Goal: Transaction & Acquisition: Purchase product/service

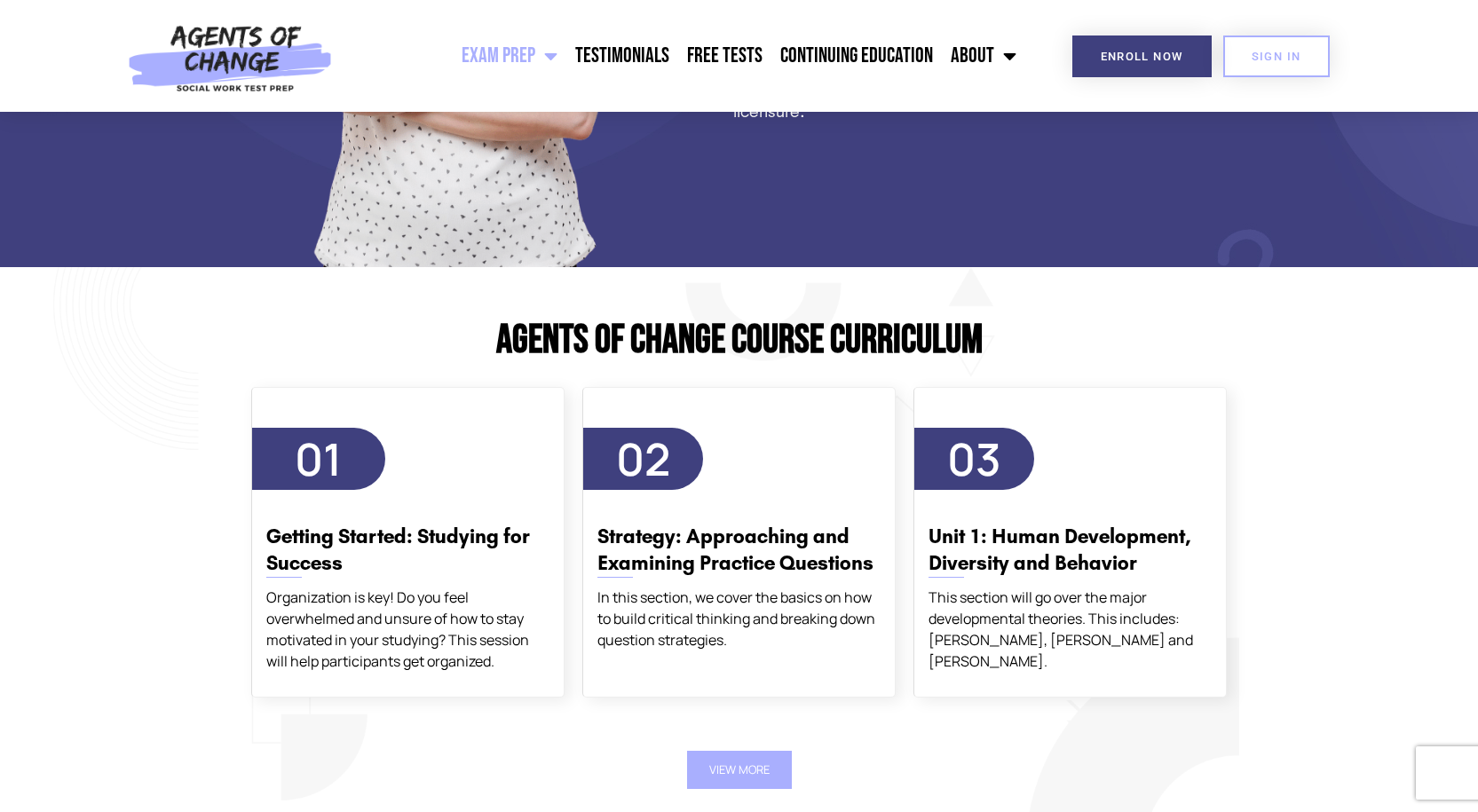
scroll to position [2070, 0]
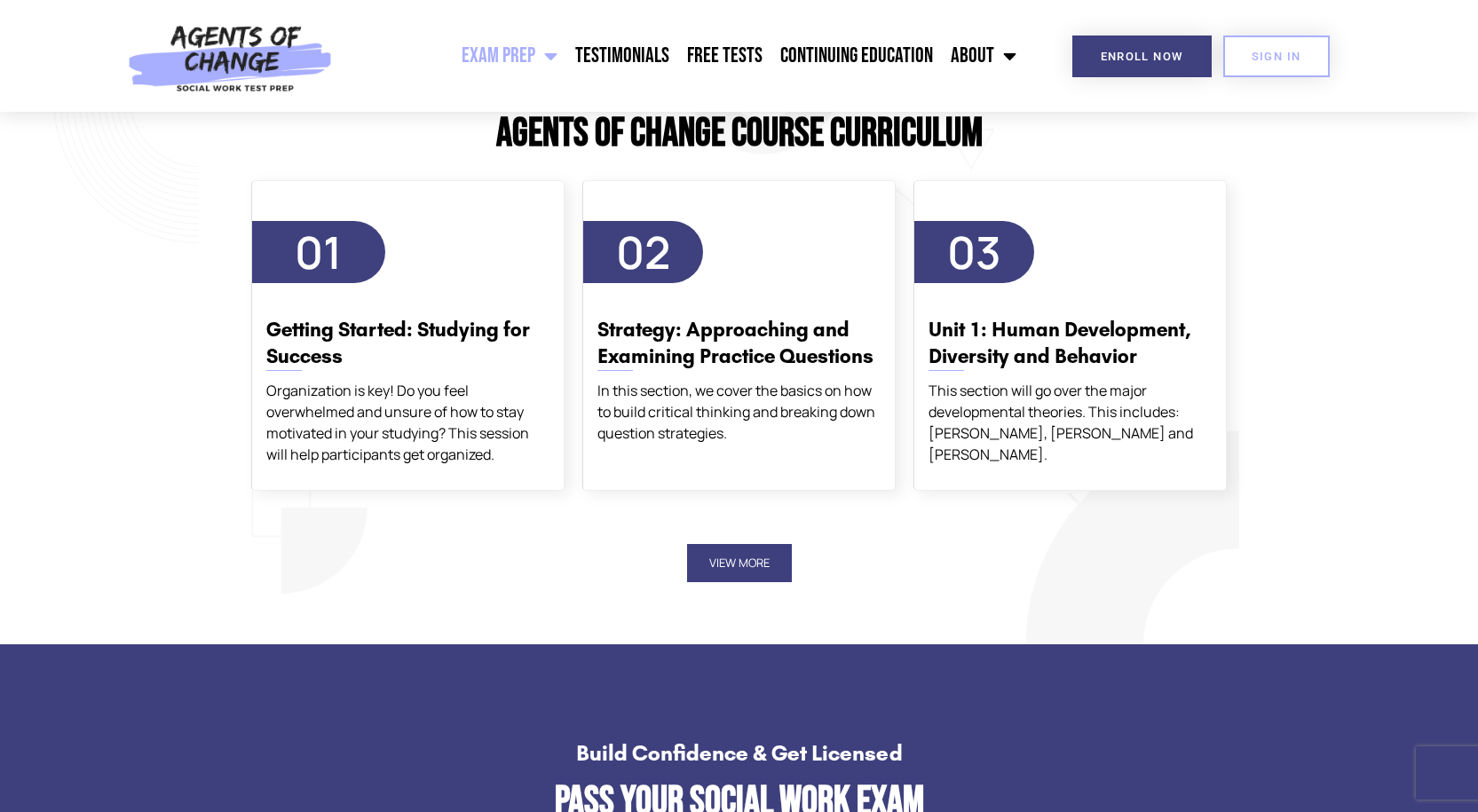
click at [718, 555] on button "View More" at bounding box center [739, 564] width 105 height 38
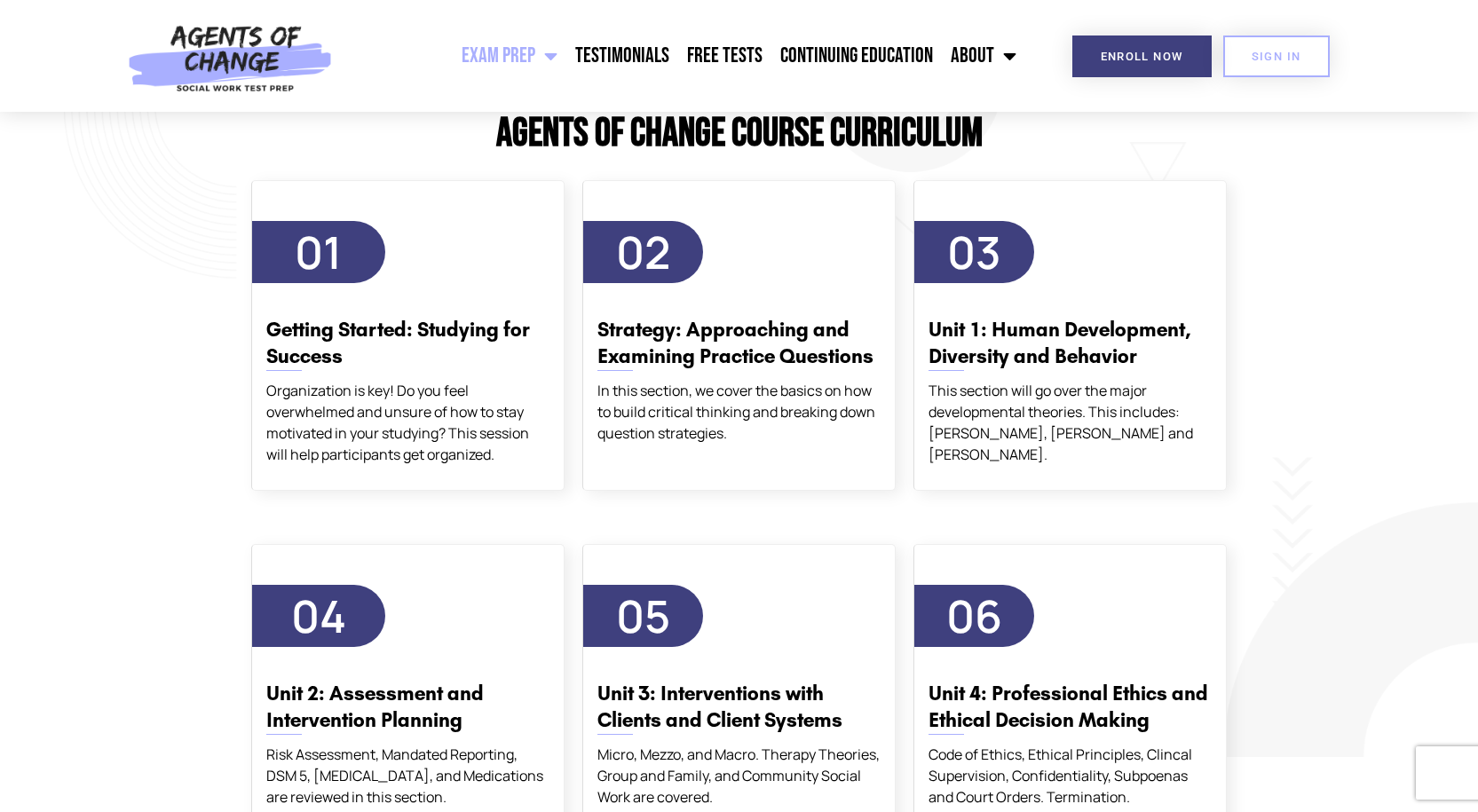
click at [248, 257] on div "01 Getting Started: Studying for Success Organization is key! Do you feel overw…" at bounding box center [407, 353] width 331 height 364
click at [351, 269] on span "01" at bounding box center [318, 252] width 133 height 62
click at [328, 258] on span "01" at bounding box center [317, 252] width 47 height 60
click at [1153, 51] on span "Enroll Now" at bounding box center [1142, 56] width 83 height 12
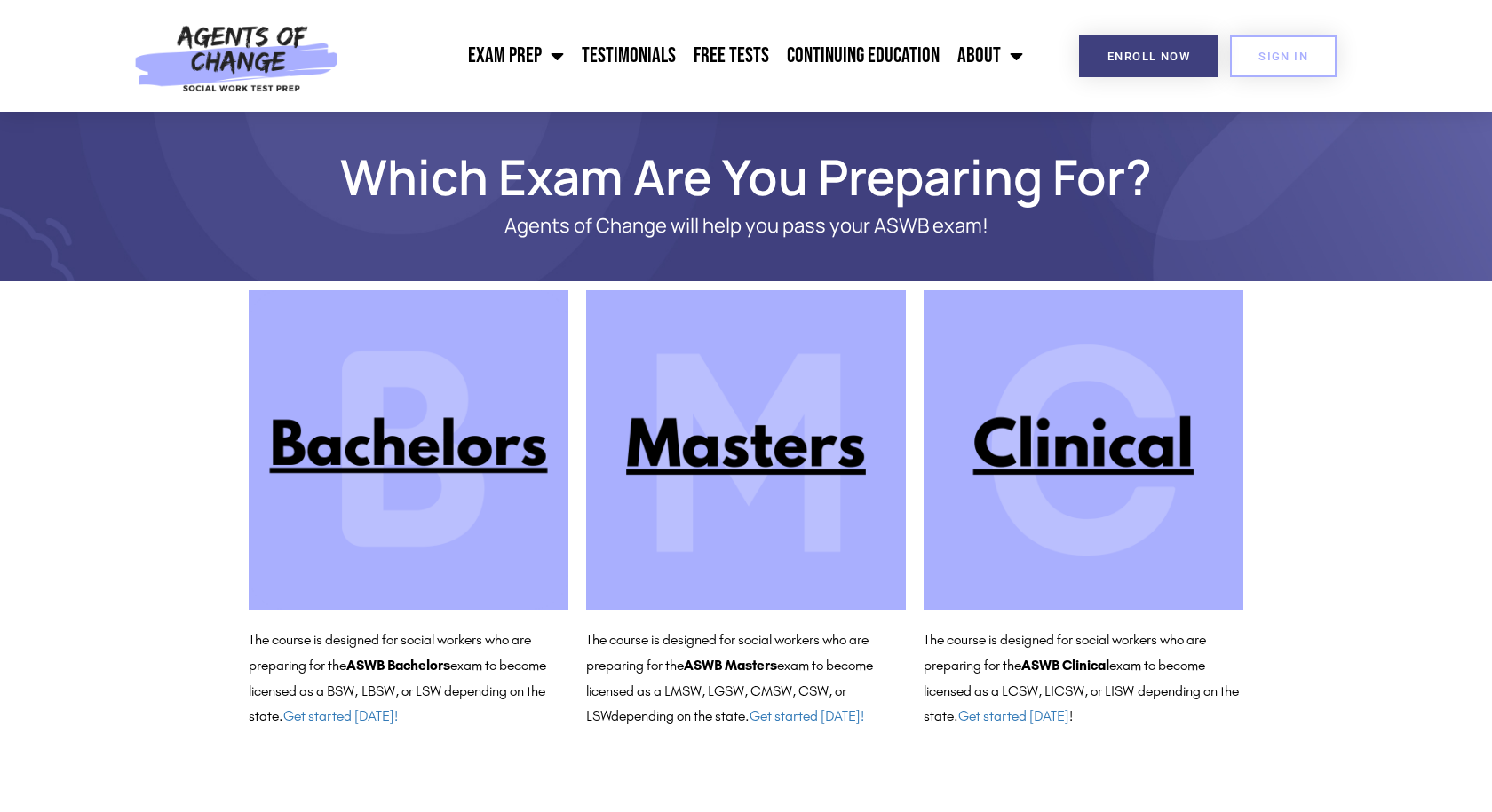
click at [1016, 464] on img at bounding box center [1083, 450] width 320 height 320
